Goal: Information Seeking & Learning: Learn about a topic

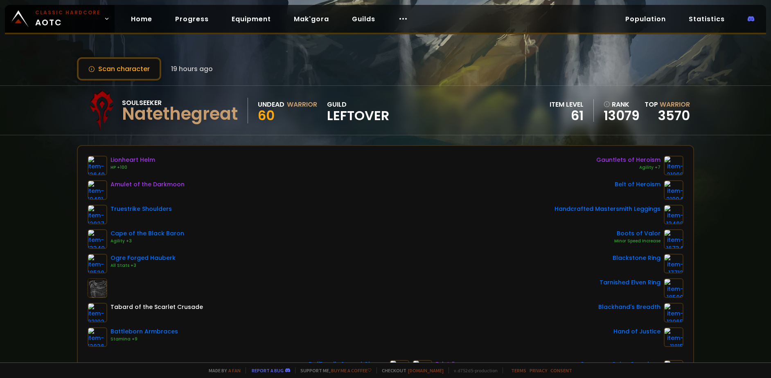
click at [455, 50] on div "Scan character 19 hours ago Soulseeker Natethegreat Undead Warrior 60 guild LEF…" at bounding box center [385, 181] width 771 height 363
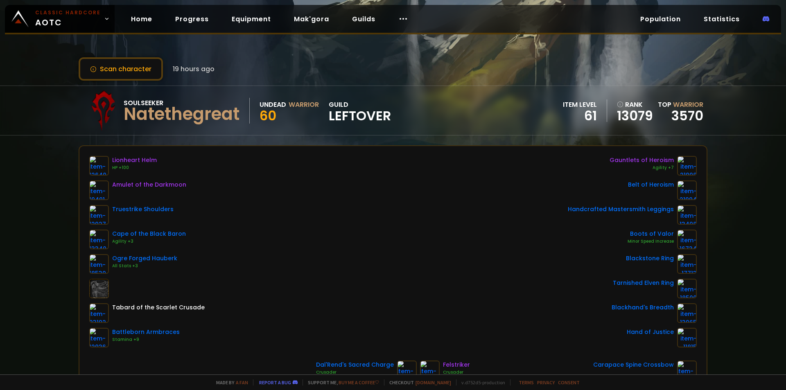
click at [624, 104] on div "rank" at bounding box center [635, 104] width 36 height 10
click at [259, 25] on link "Equipment" at bounding box center [251, 19] width 52 height 17
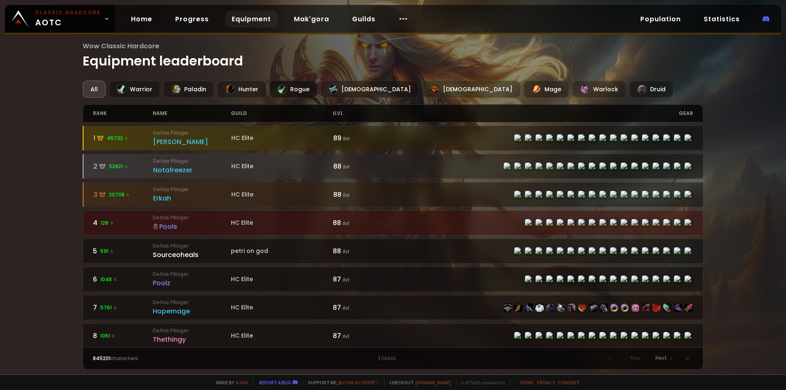
click at [302, 84] on div "Rogue" at bounding box center [293, 89] width 48 height 17
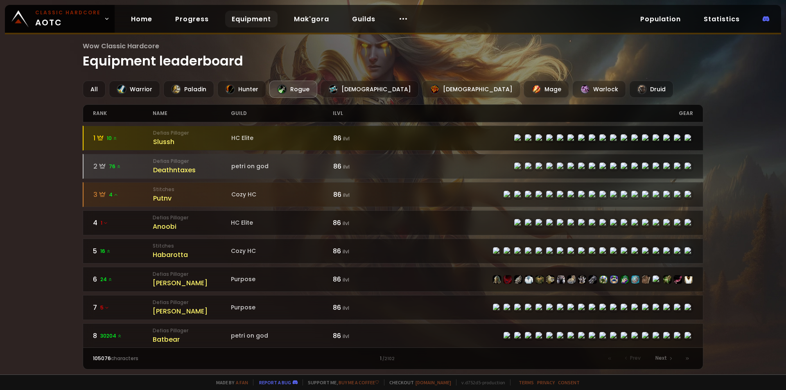
click at [162, 142] on div "Slussh" at bounding box center [192, 142] width 78 height 10
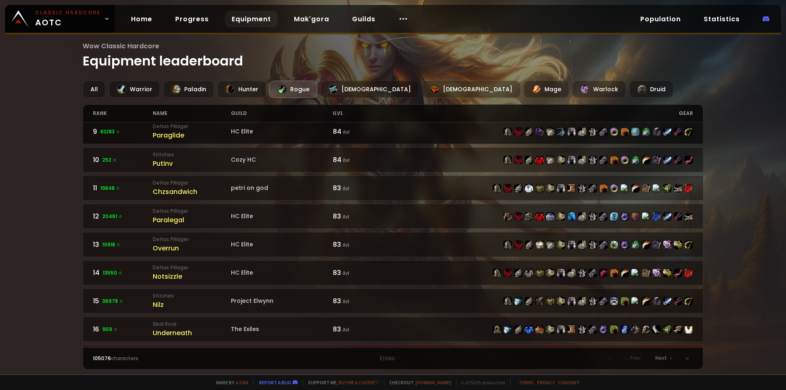
scroll to position [409, 0]
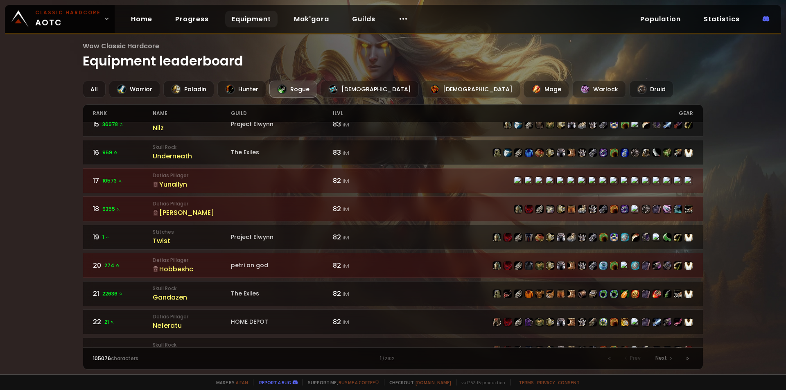
click at [198, 182] on div "Yunallyn" at bounding box center [192, 184] width 78 height 10
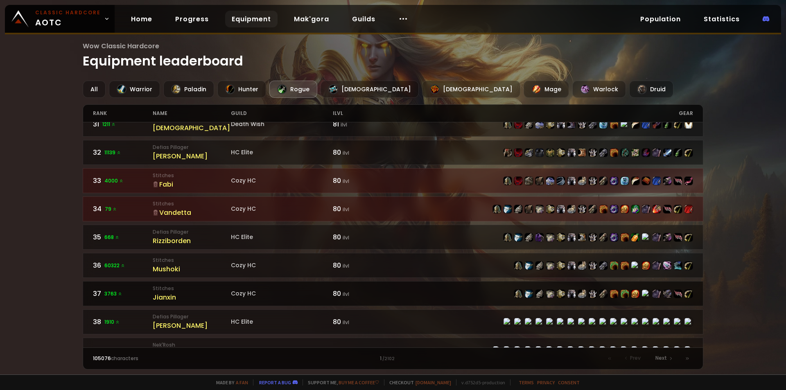
scroll to position [941, 0]
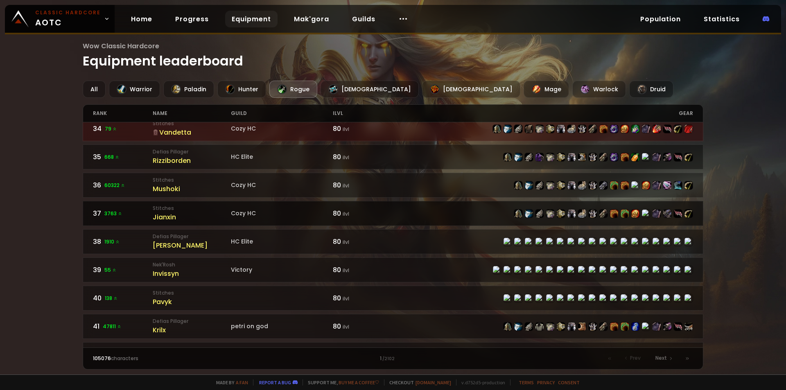
click at [181, 214] on div "Jianxin" at bounding box center [192, 217] width 78 height 10
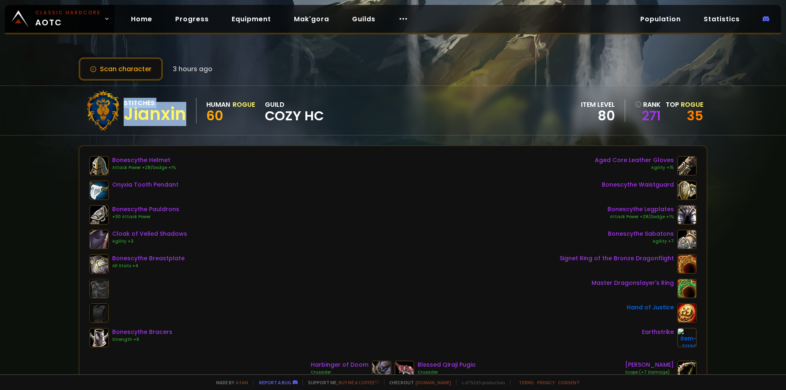
drag, startPoint x: 185, startPoint y: 115, endPoint x: 122, endPoint y: 115, distance: 62.2
click at [122, 115] on div "Stitches Jianxin Human Rogue 60 guild Cozy HC" at bounding box center [203, 110] width 241 height 41
copy div "Stitches Jianxin"
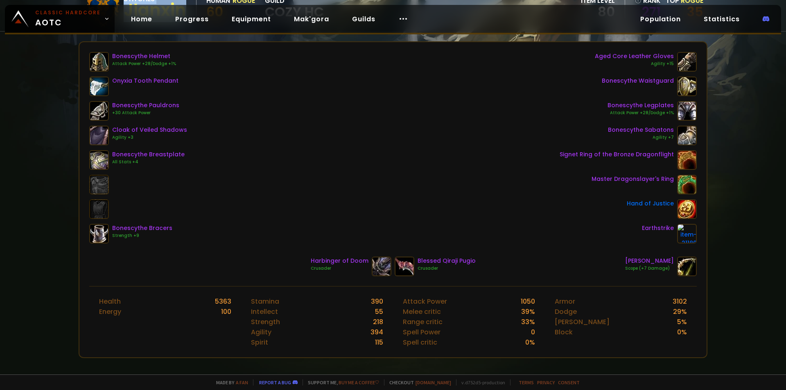
scroll to position [123, 0]
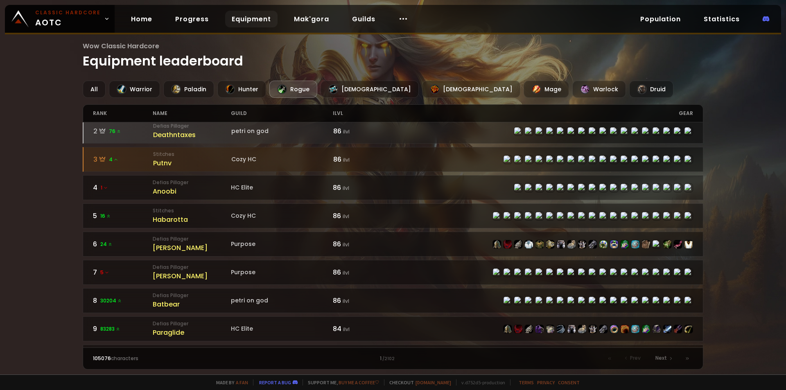
scroll to position [41, 0]
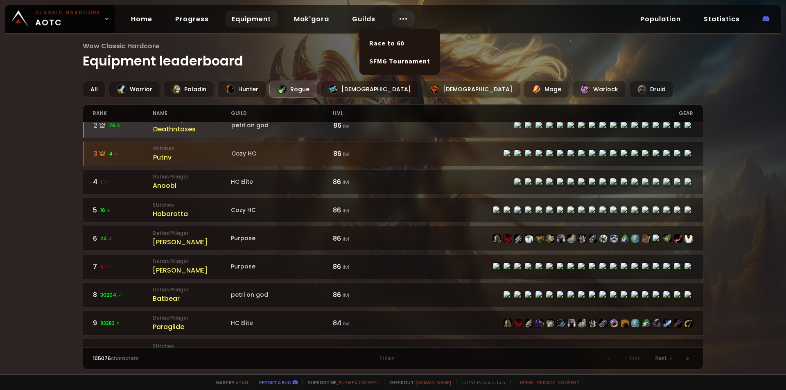
click at [392, 15] on div at bounding box center [403, 19] width 23 height 17
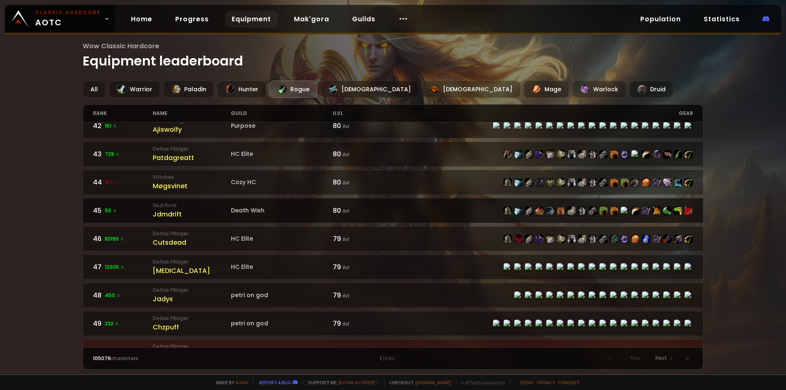
scroll to position [1190, 0]
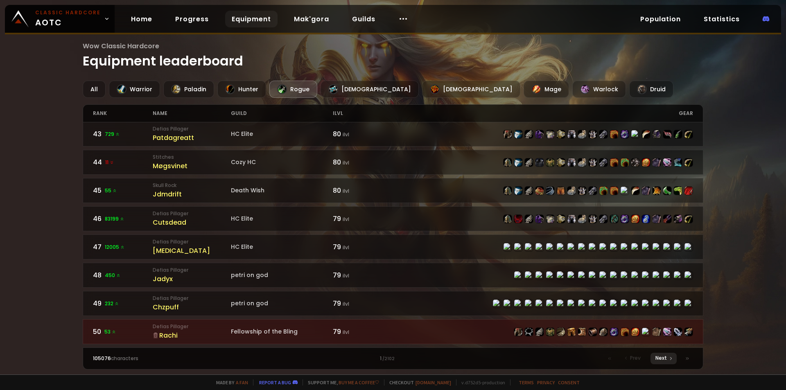
click at [666, 358] on span "Next" at bounding box center [660, 357] width 11 height 7
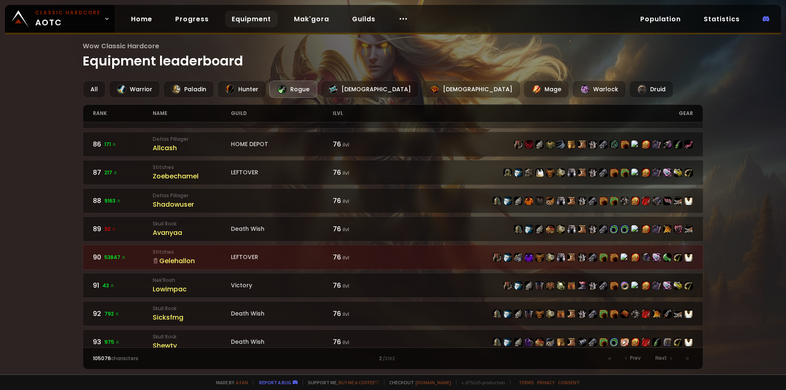
scroll to position [1190, 0]
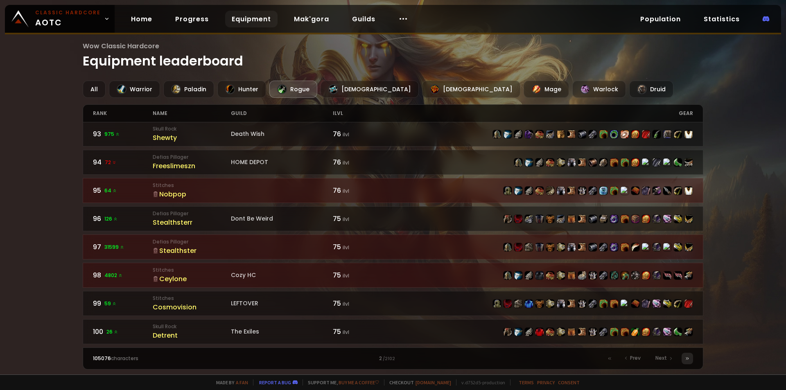
click at [686, 356] on icon at bounding box center [686, 358] width 5 height 5
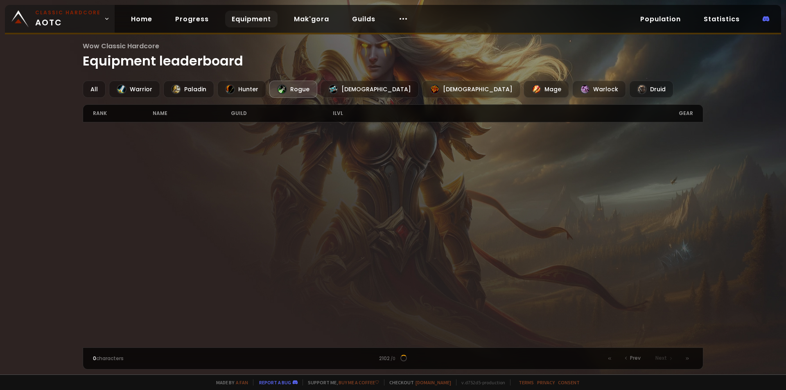
click at [80, 19] on span "Classic Hardcore AOTC" at bounding box center [67, 19] width 65 height 20
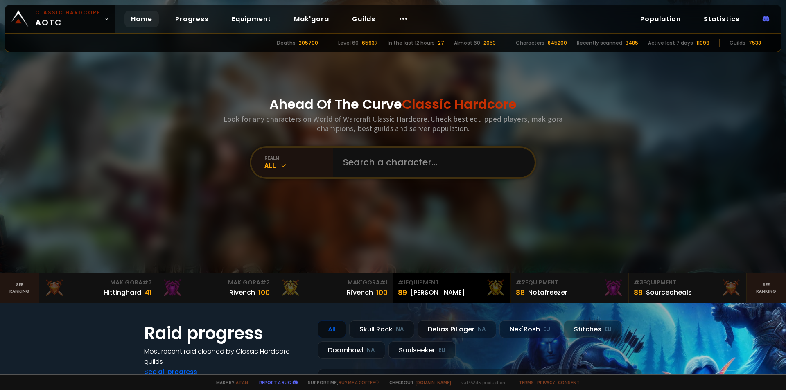
click at [444, 286] on div "# 1 Equipment" at bounding box center [452, 282] width 108 height 9
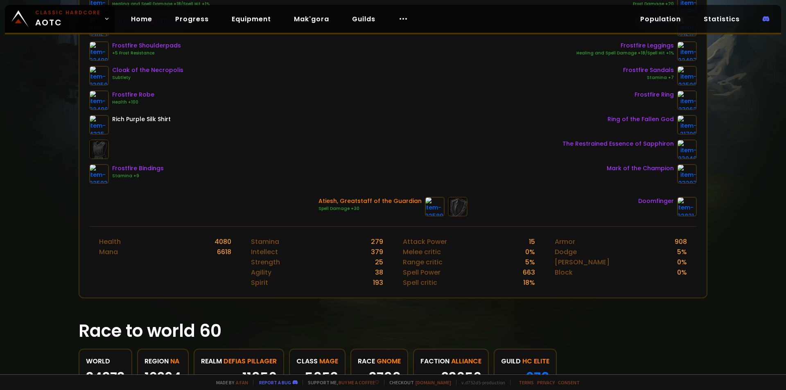
scroll to position [310, 0]
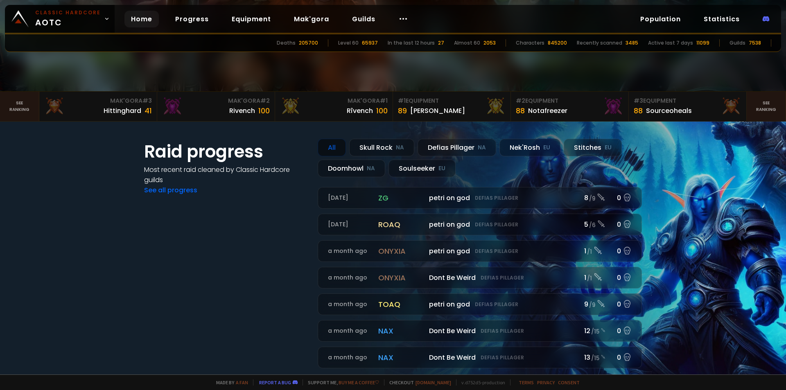
scroll to position [205, 0]
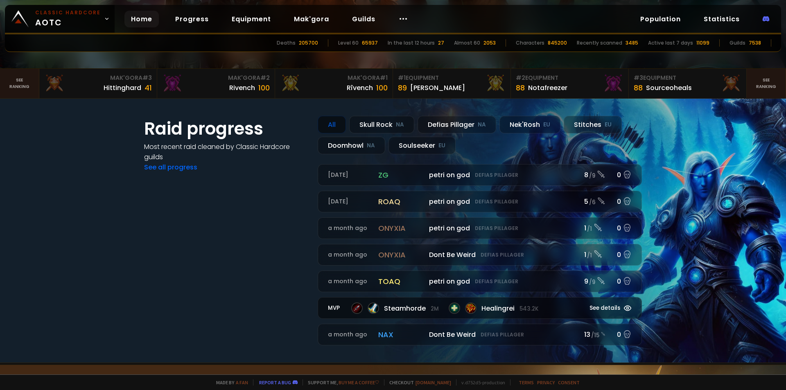
click at [545, 312] on div "Steamhorde 2m Healingrei 543.2k" at bounding box center [461, 307] width 220 height 11
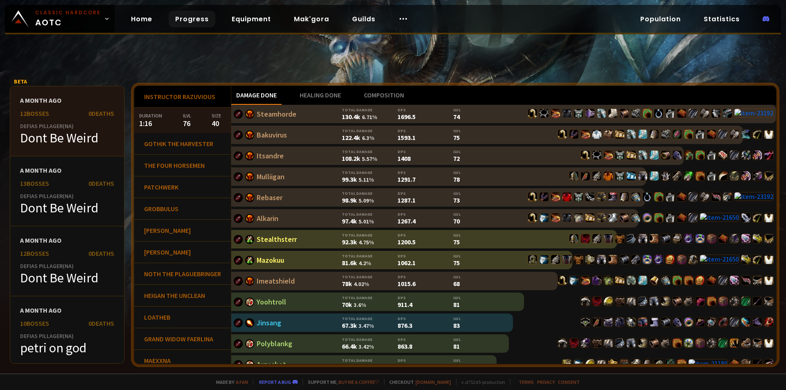
click at [333, 112] on div "Steamhorde" at bounding box center [288, 114] width 108 height 14
click at [296, 118] on link "Steamhorde" at bounding box center [277, 113] width 40 height 9
click at [287, 138] on link "Bakuvirus" at bounding box center [272, 134] width 30 height 9
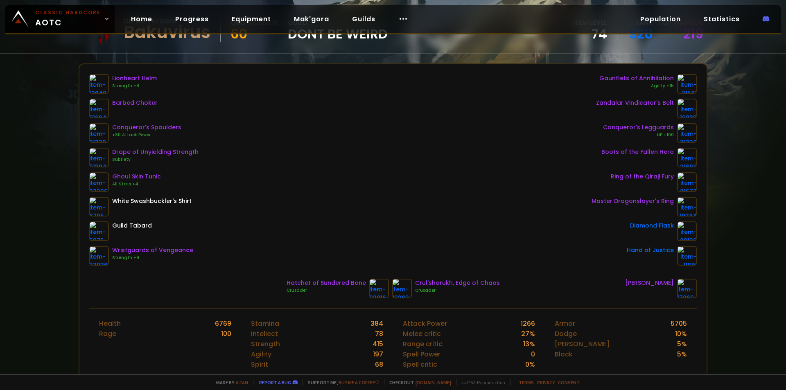
scroll to position [286, 0]
